Goal: Find specific fact: Find specific fact

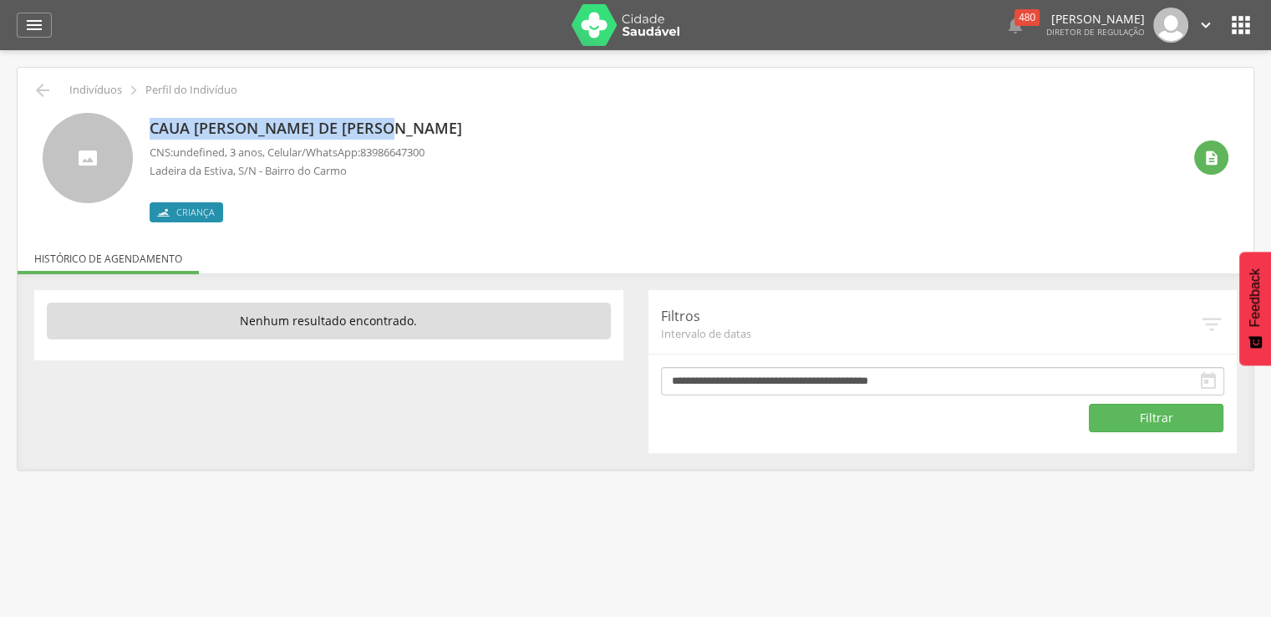
drag, startPoint x: 153, startPoint y: 128, endPoint x: 394, endPoint y: 126, distance: 241.4
click at [394, 126] on p "Caua Pedro Olimpio de Santana" at bounding box center [310, 129] width 321 height 22
click at [441, 124] on div "Caua Pedro Olimpio de Santana CNS: undefined , 3 anos, Celular/WhatsApp: 839866…" at bounding box center [666, 167] width 1032 height 109
click at [43, 89] on icon "" at bounding box center [43, 90] width 20 height 20
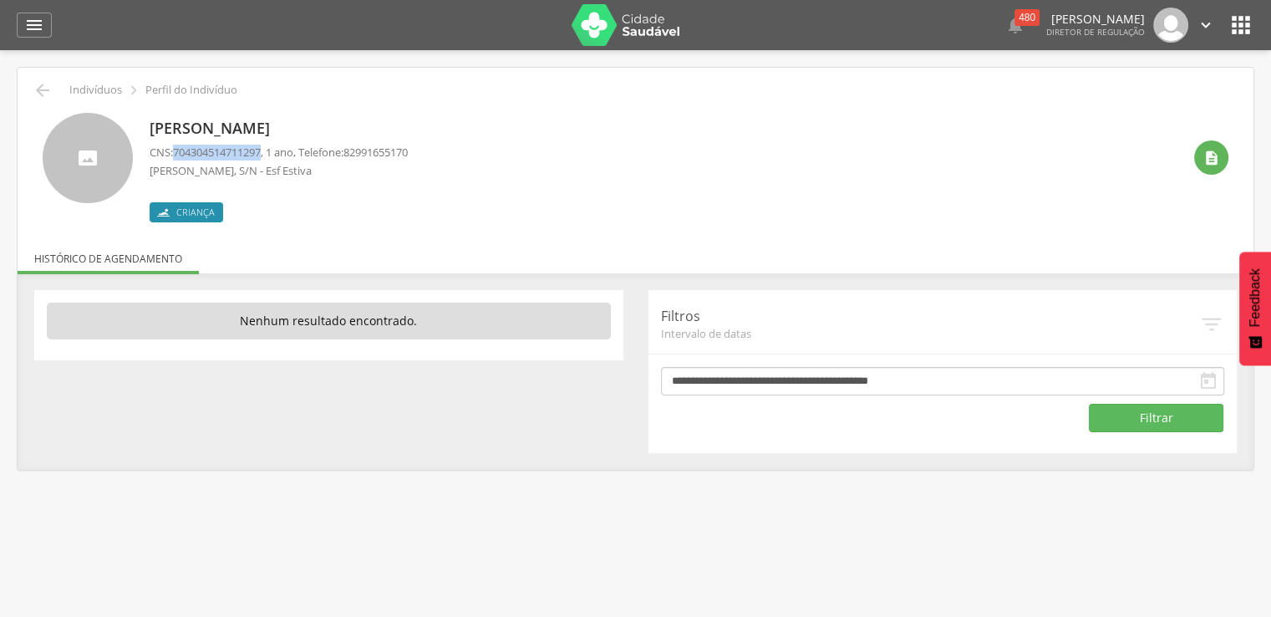
drag, startPoint x: 174, startPoint y: 150, endPoint x: 267, endPoint y: 141, distance: 94.0
click at [267, 141] on div "Maria Luciana da Silva Galvao CNS: 704304514711297 , 1 ano, Telefone: 829916551…" at bounding box center [279, 167] width 258 height 109
copy p "704304514711297"
click at [403, 194] on div "Criança" at bounding box center [279, 204] width 258 height 35
drag, startPoint x: 177, startPoint y: 151, endPoint x: 267, endPoint y: 148, distance: 90.3
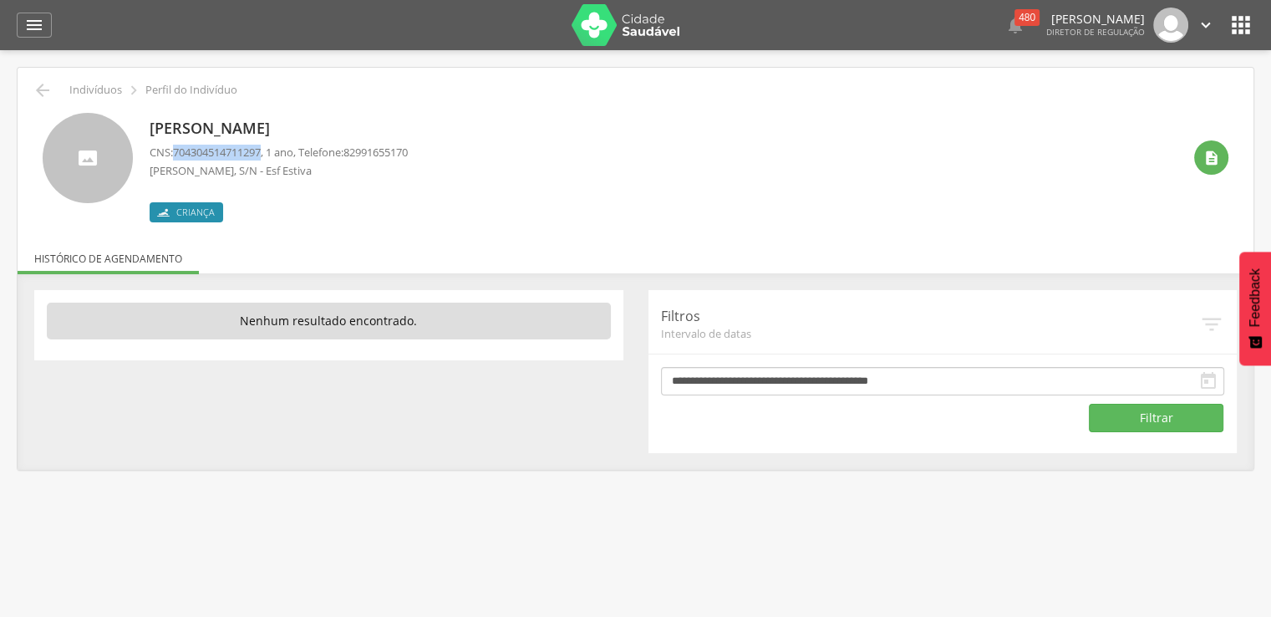
click at [261, 148] on span "704304514711297" at bounding box center [217, 152] width 88 height 15
copy span "704304514711297"
click at [176, 151] on span "700009242500806" at bounding box center [217, 152] width 88 height 15
drag, startPoint x: 176, startPoint y: 151, endPoint x: 221, endPoint y: 155, distance: 44.4
click at [221, 155] on span "700009242500806" at bounding box center [217, 152] width 88 height 15
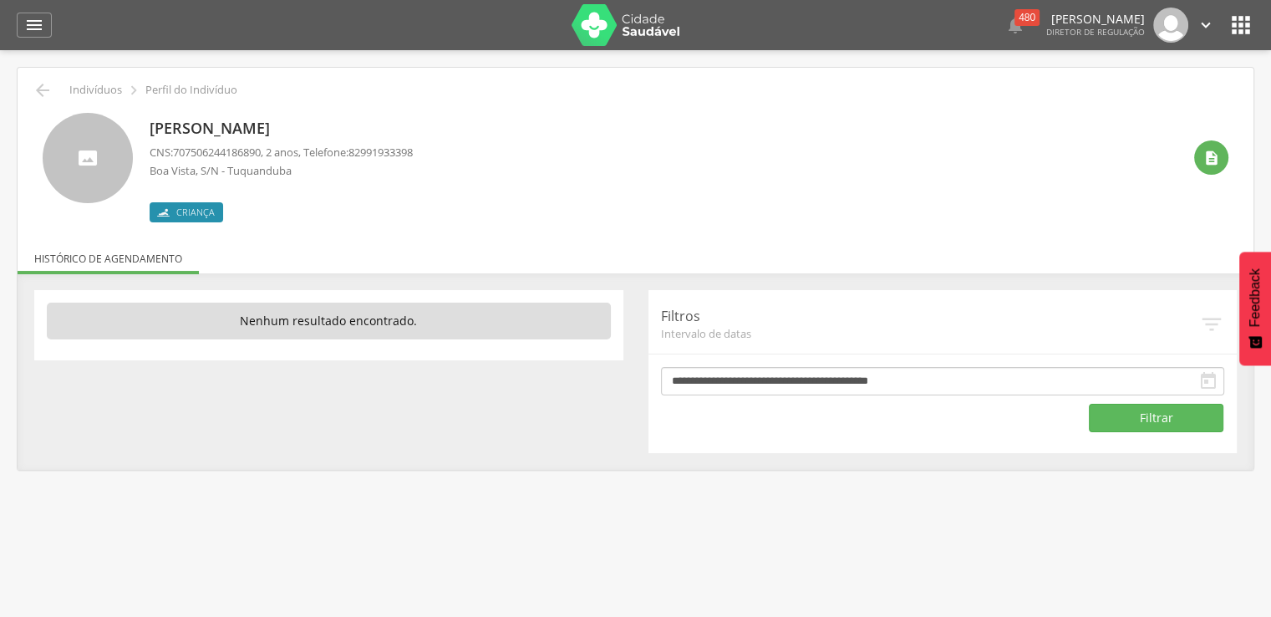
click at [177, 149] on span "707506244186890" at bounding box center [217, 152] width 88 height 15
drag, startPoint x: 177, startPoint y: 149, endPoint x: 222, endPoint y: 151, distance: 45.2
click at [222, 151] on span "707506244186890" at bounding box center [217, 152] width 88 height 15
copy span "707506244186890"
click at [177, 148] on span "704602192321726" at bounding box center [217, 152] width 88 height 15
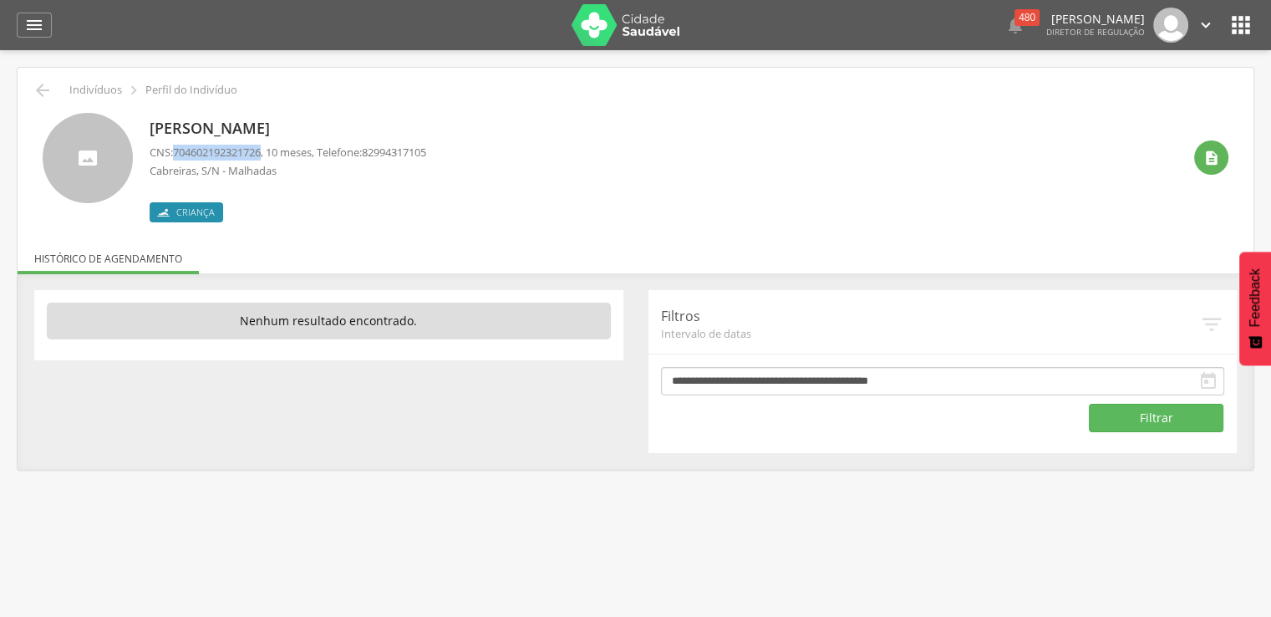
drag, startPoint x: 180, startPoint y: 149, endPoint x: 211, endPoint y: 152, distance: 30.3
click at [211, 152] on span "704602192321726" at bounding box center [217, 152] width 88 height 15
click at [177, 151] on span "705006604862351" at bounding box center [217, 152] width 88 height 15
drag, startPoint x: 177, startPoint y: 151, endPoint x: 211, endPoint y: 155, distance: 34.5
click at [211, 155] on span "705006604862351" at bounding box center [217, 152] width 88 height 15
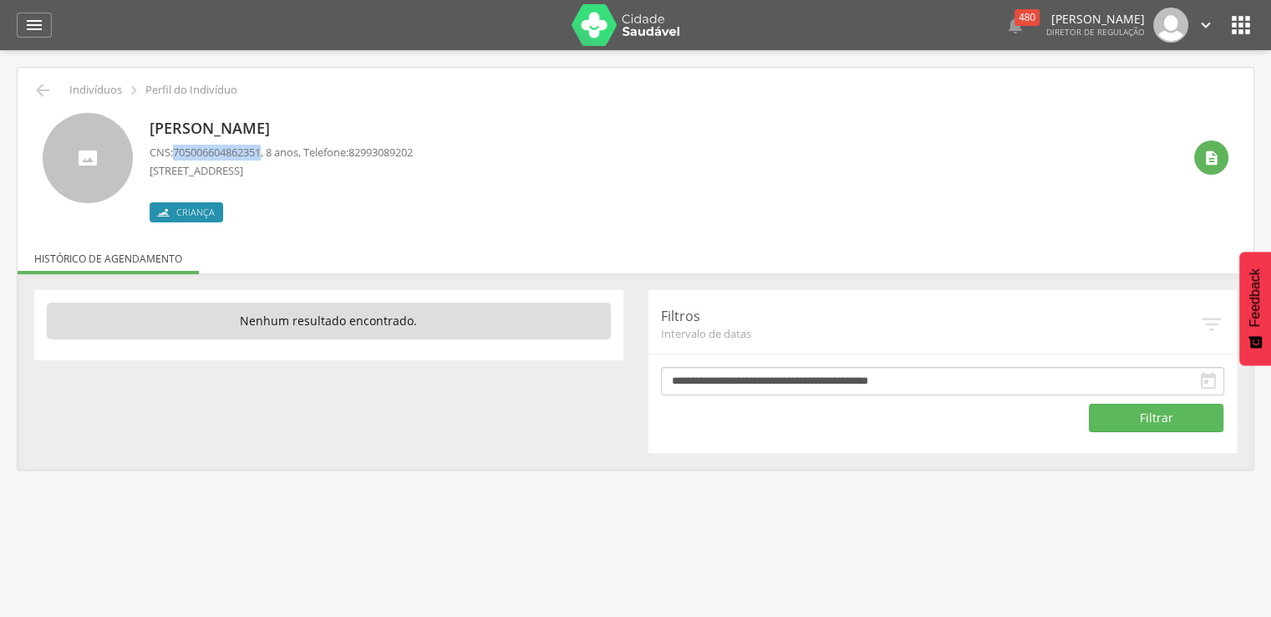
copy span "705006604862351"
drag, startPoint x: 176, startPoint y: 150, endPoint x: 268, endPoint y: 148, distance: 91.9
click at [261, 148] on span "708409320818270" at bounding box center [217, 152] width 88 height 15
copy span "708409320818270"
click at [178, 155] on span "705607414065014" at bounding box center [217, 152] width 88 height 15
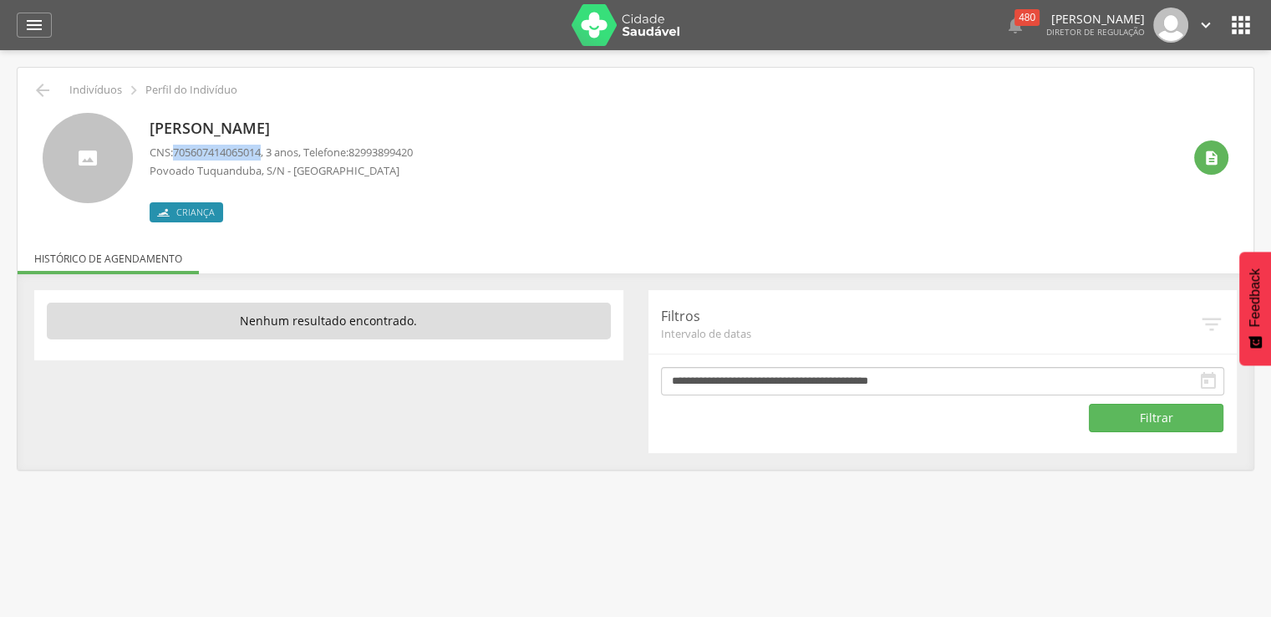
drag, startPoint x: 178, startPoint y: 155, endPoint x: 219, endPoint y: 155, distance: 40.9
click at [218, 155] on span "705607414065014" at bounding box center [217, 152] width 88 height 15
copy span "705607414065014"
click at [177, 148] on span "700009688302400" at bounding box center [217, 152] width 88 height 15
drag, startPoint x: 177, startPoint y: 148, endPoint x: 201, endPoint y: 154, distance: 24.1
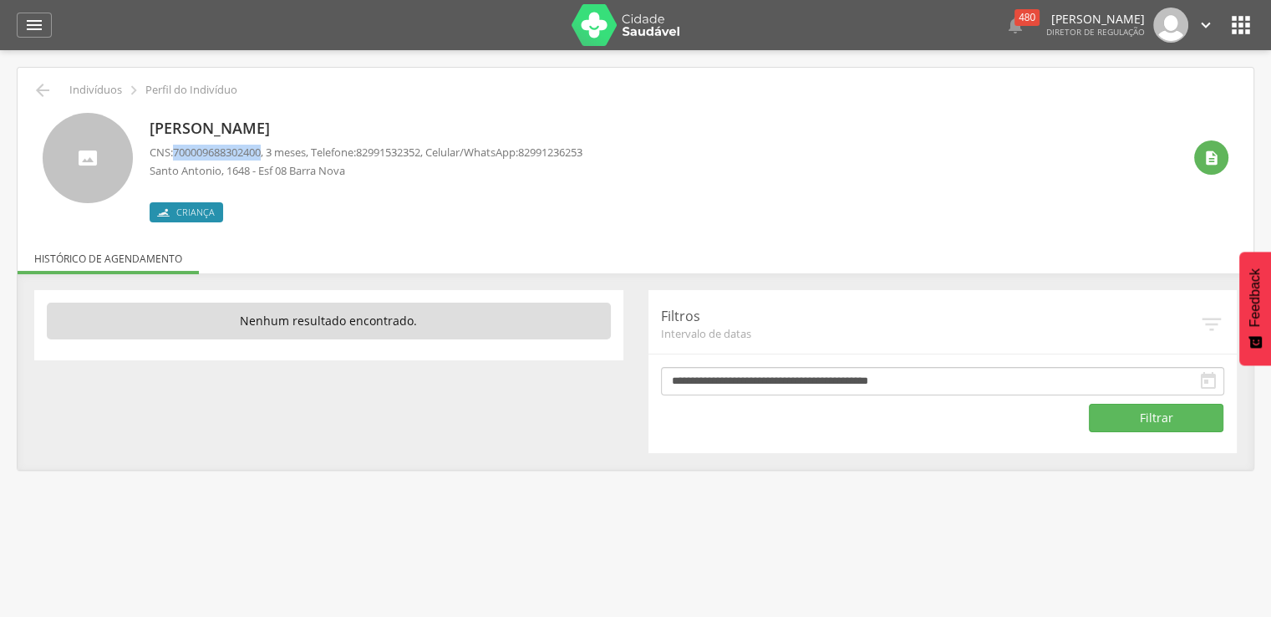
click at [201, 154] on span "700009688302400" at bounding box center [217, 152] width 88 height 15
copy span "700009688302400"
click at [177, 148] on span "898006420216534" at bounding box center [217, 152] width 88 height 15
drag, startPoint x: 177, startPoint y: 148, endPoint x: 204, endPoint y: 152, distance: 27.1
click at [203, 152] on span "898006420216534" at bounding box center [217, 152] width 88 height 15
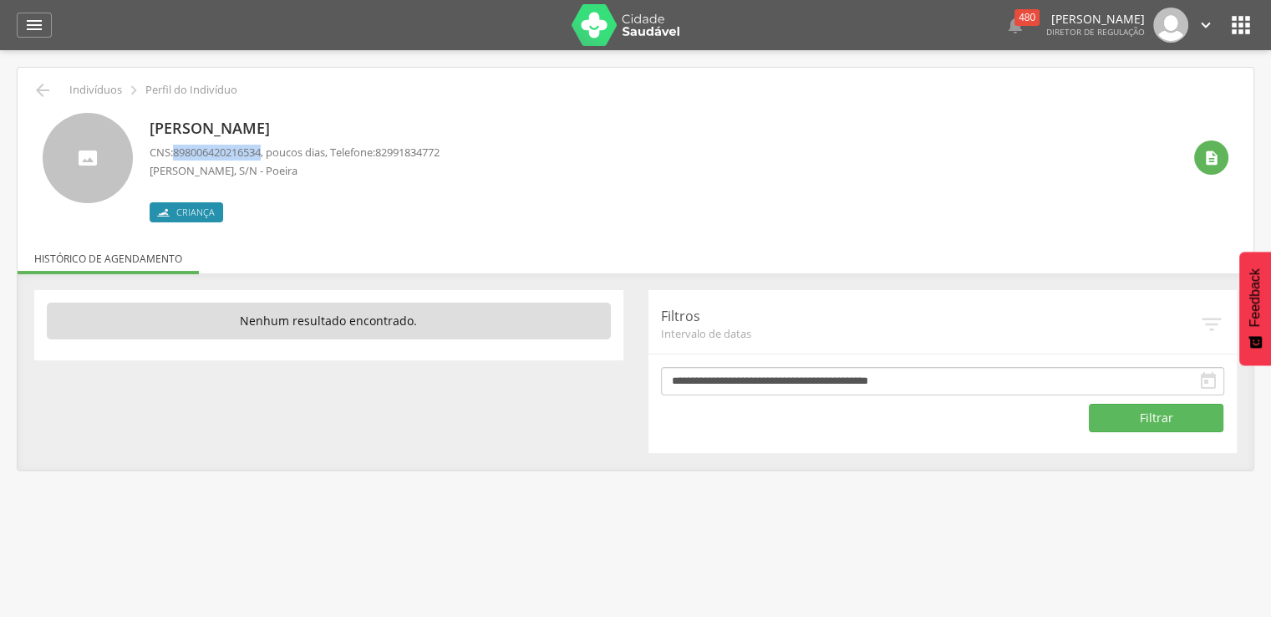
copy span "898006420216534"
click at [180, 150] on span "706003323751349" at bounding box center [217, 152] width 88 height 15
drag, startPoint x: 180, startPoint y: 150, endPoint x: 207, endPoint y: 153, distance: 26.9
click at [207, 153] on span "706003323751349" at bounding box center [217, 152] width 88 height 15
copy span "706003323751349"
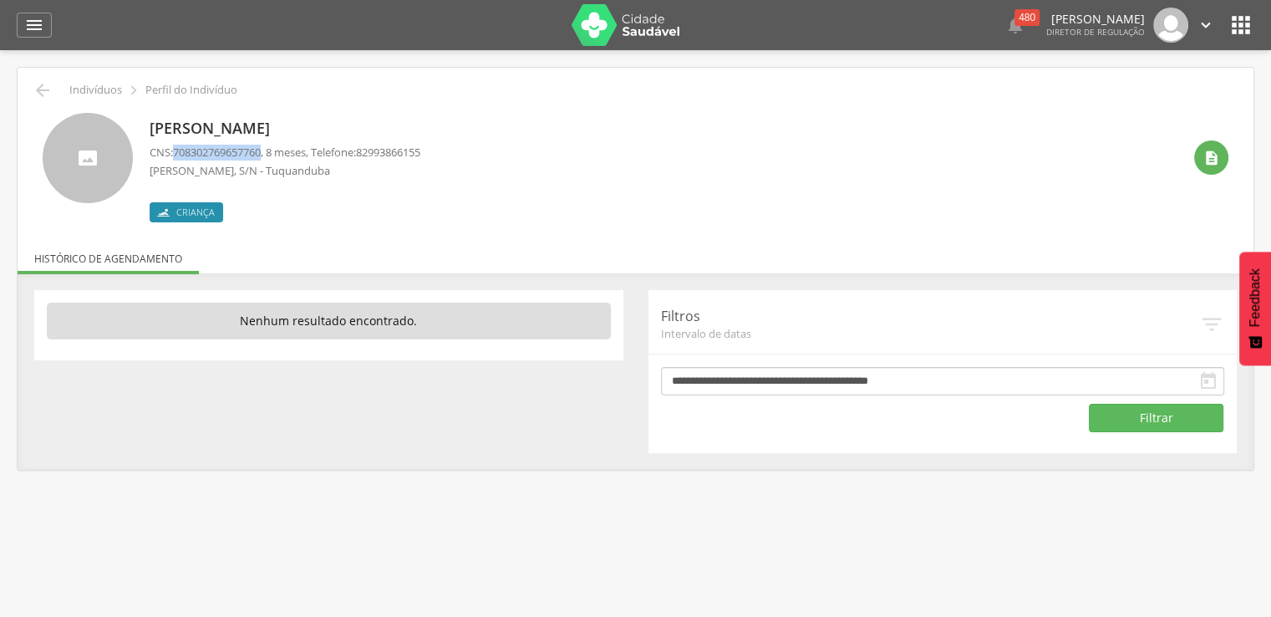
drag, startPoint x: 177, startPoint y: 147, endPoint x: 270, endPoint y: 145, distance: 92.8
click at [270, 145] on p "CNS: 708302769657760 , 8 meses, Telefone: 82993866155" at bounding box center [285, 153] width 271 height 16
copy span "708302769657760"
click at [179, 149] on span "700800480143789" at bounding box center [217, 152] width 88 height 15
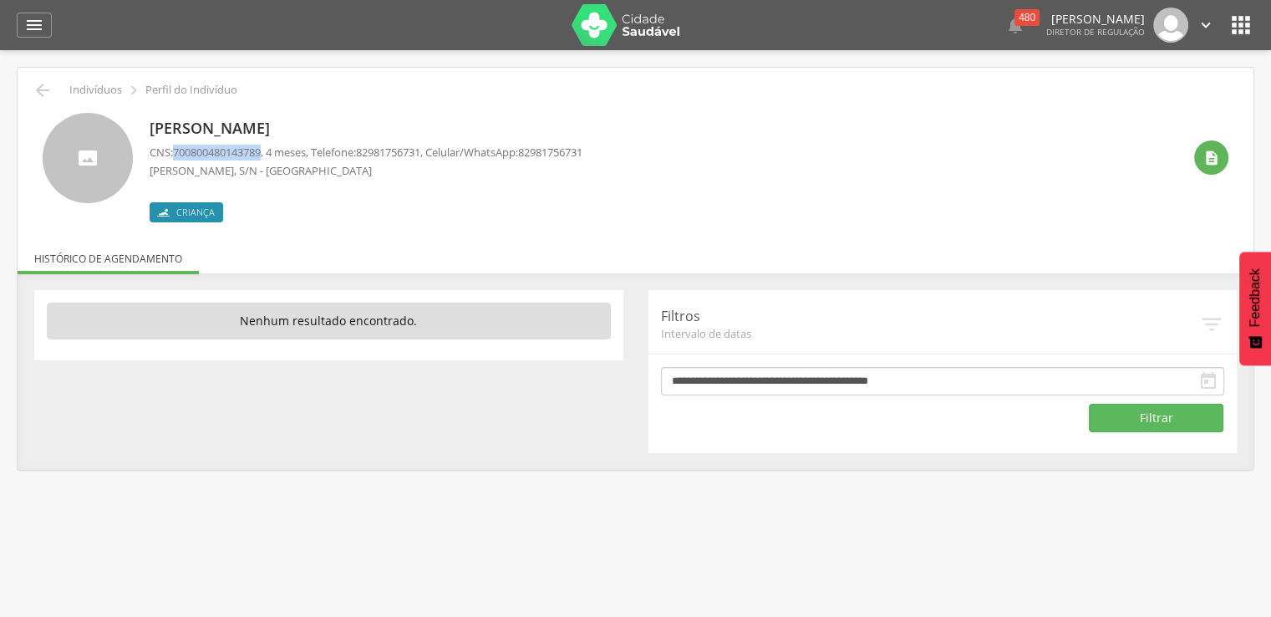
copy span "700800480143789"
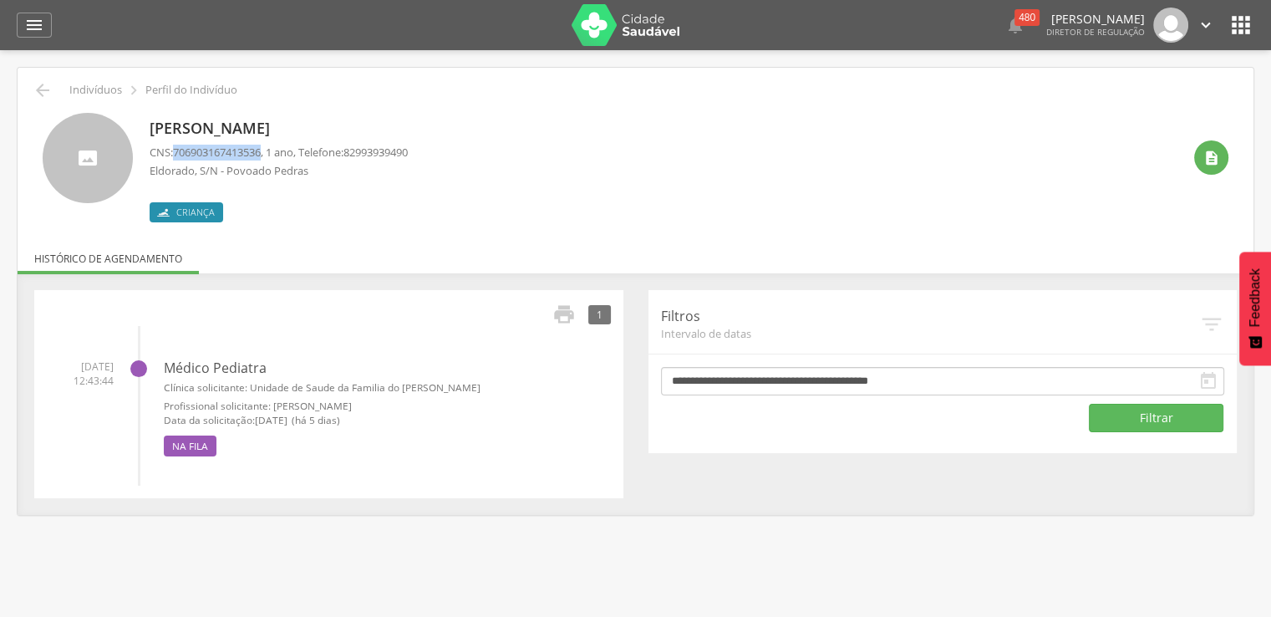
drag, startPoint x: 182, startPoint y: 148, endPoint x: 267, endPoint y: 153, distance: 85.4
click at [261, 153] on span "706903167413536" at bounding box center [217, 152] width 88 height 15
copy span "706903167413536"
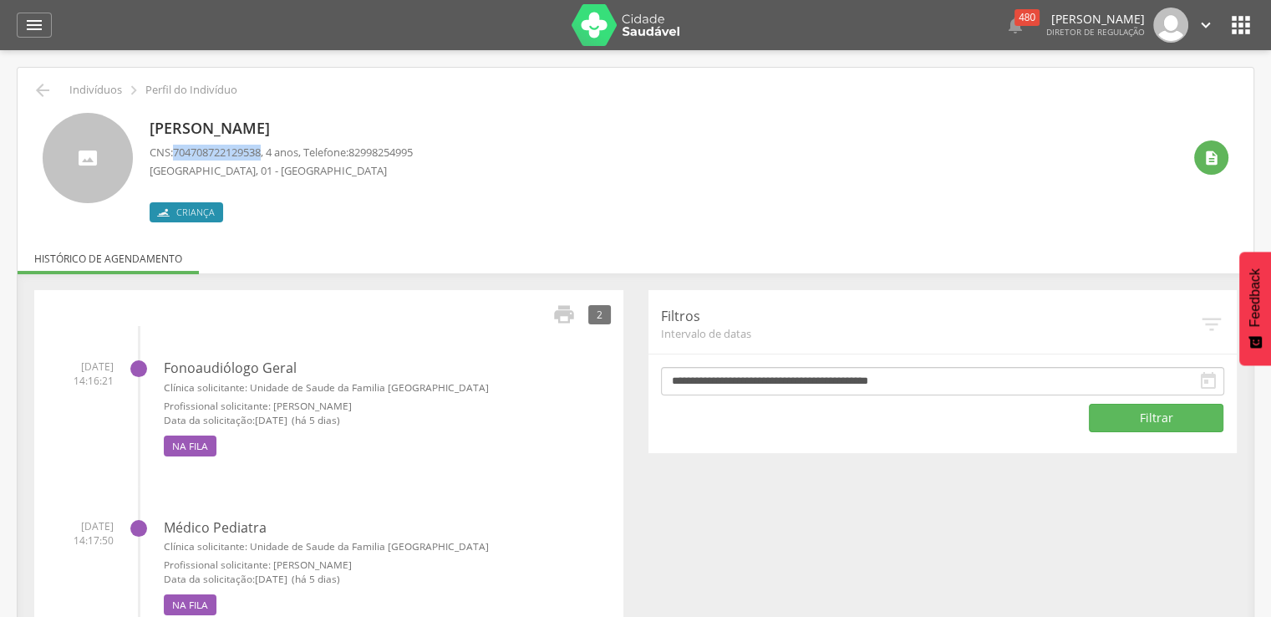
drag, startPoint x: 175, startPoint y: 146, endPoint x: 267, endPoint y: 147, distance: 91.9
click at [261, 147] on span "704708722129538" at bounding box center [217, 152] width 88 height 15
copy span "704708722129538"
